Goal: Transaction & Acquisition: Purchase product/service

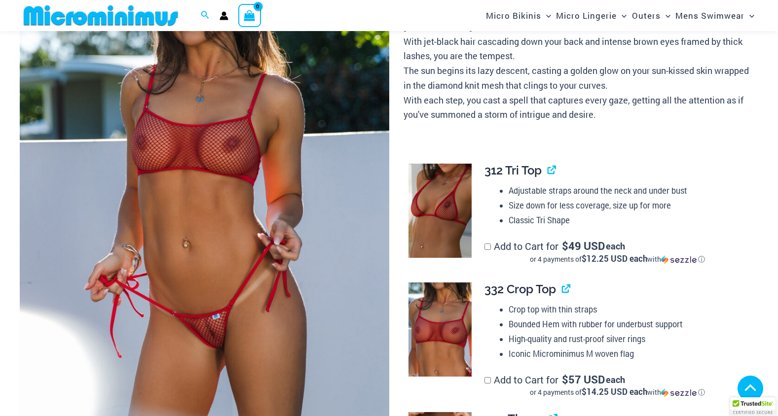
scroll to position [197, 0]
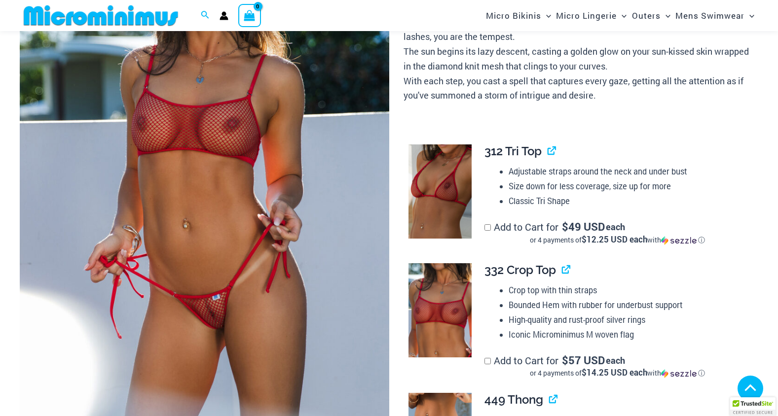
click at [226, 216] on img at bounding box center [204, 170] width 369 height 554
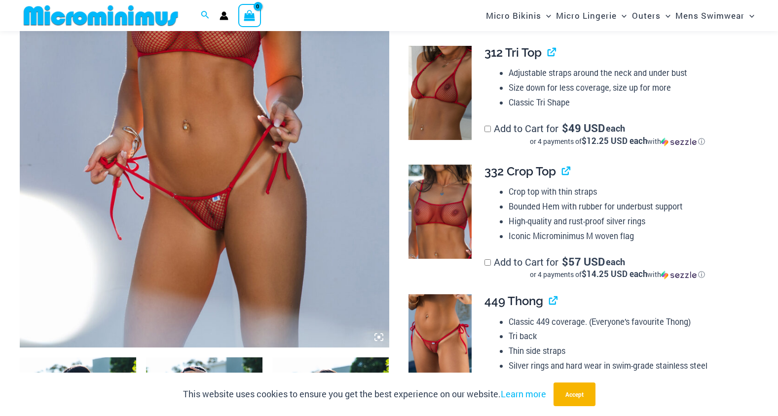
click at [227, 216] on img at bounding box center [204, 71] width 369 height 554
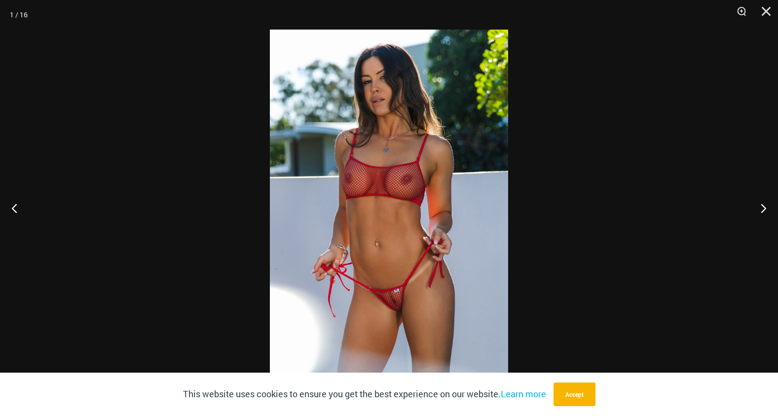
click at [386, 282] on img at bounding box center [389, 208] width 238 height 357
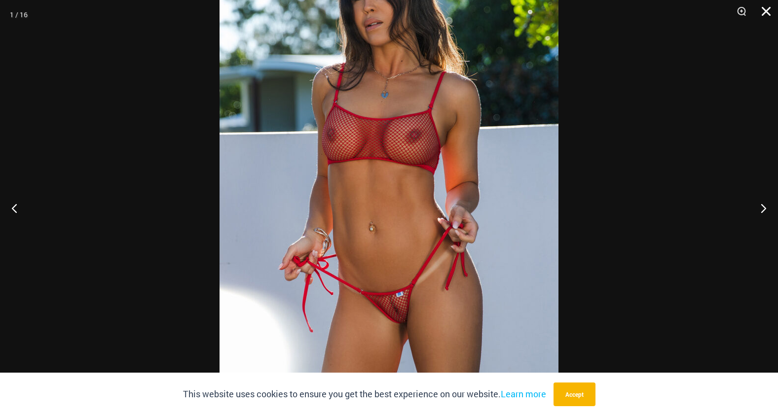
click at [767, 15] on button "Close" at bounding box center [762, 15] width 25 height 30
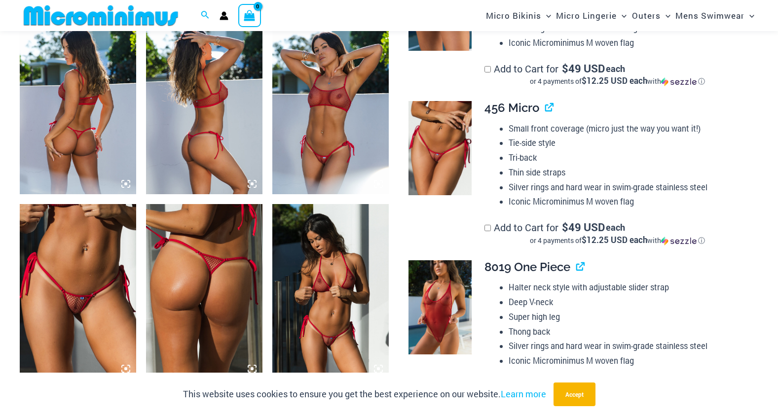
scroll to position [641, 0]
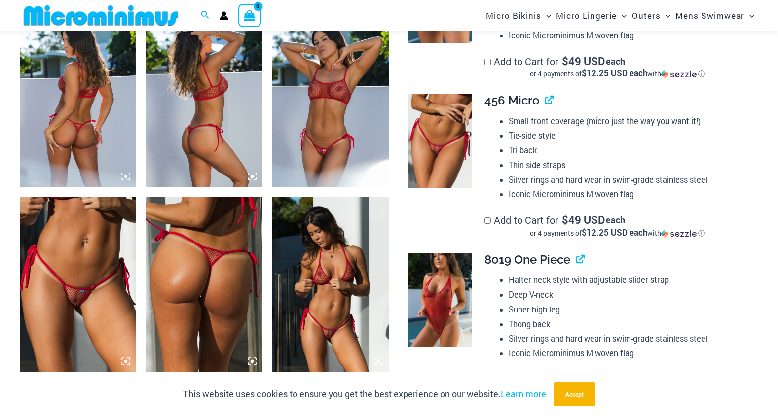
click at [95, 290] on img at bounding box center [78, 284] width 116 height 175
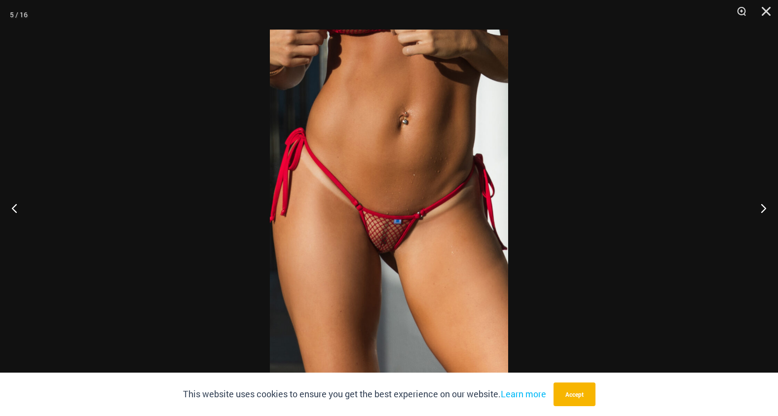
click at [360, 263] on img at bounding box center [389, 208] width 238 height 357
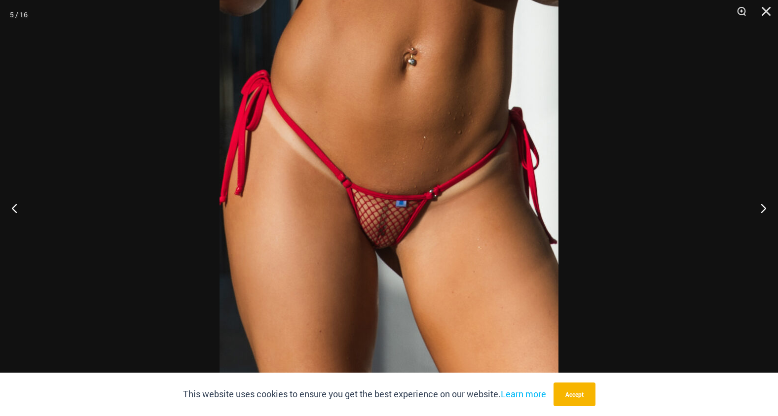
click at [456, 246] on img at bounding box center [388, 184] width 339 height 508
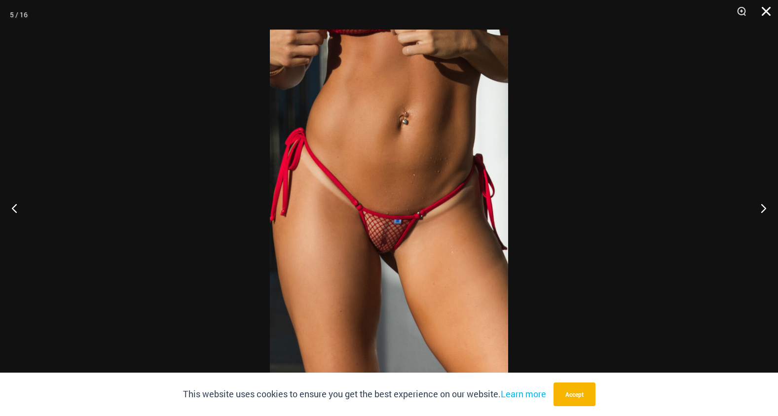
click at [764, 9] on button "Close" at bounding box center [762, 15] width 25 height 30
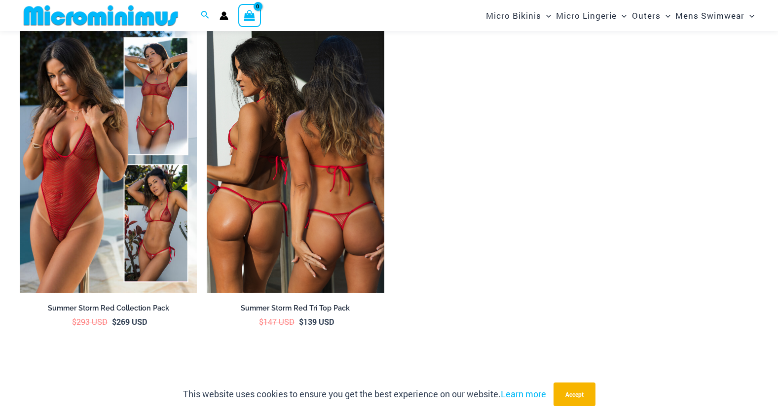
scroll to position [1627, 0]
